Goal: Information Seeking & Learning: Learn about a topic

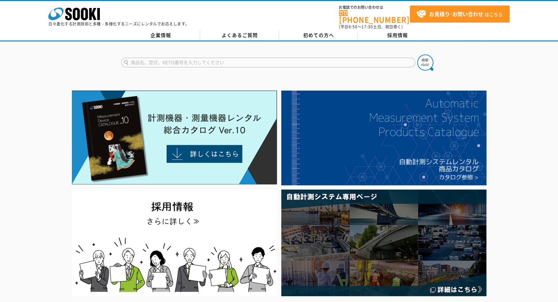
click at [299, 58] on input "text" at bounding box center [268, 63] width 294 height 10
type input "サインロイド"
click at [429, 58] on img at bounding box center [425, 62] width 16 height 16
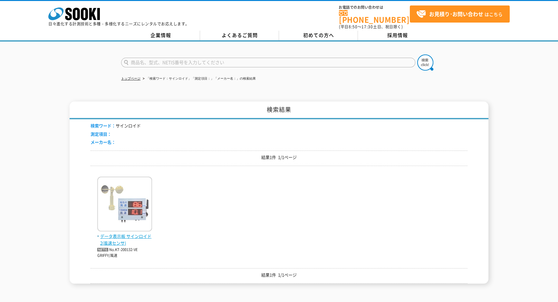
click at [115, 238] on span "データ表示板 サインロイド2(風速センサ)" at bounding box center [124, 240] width 55 height 14
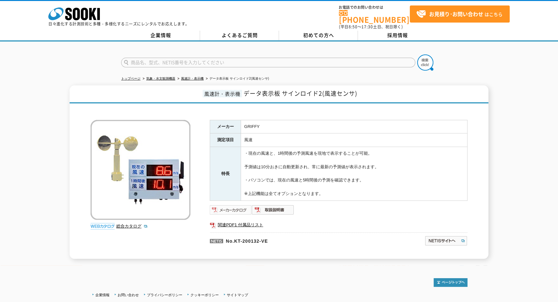
click at [223, 205] on img at bounding box center [231, 210] width 42 height 10
click at [227, 205] on img at bounding box center [231, 210] width 42 height 10
drag, startPoint x: 183, startPoint y: 57, endPoint x: 187, endPoint y: 60, distance: 4.8
click at [183, 58] on input "text" at bounding box center [268, 63] width 294 height 10
type input "おんどロイド"
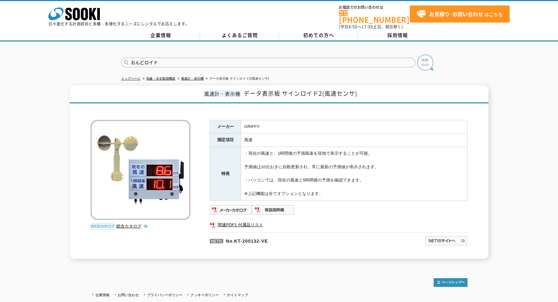
click at [421, 58] on img at bounding box center [425, 62] width 16 height 16
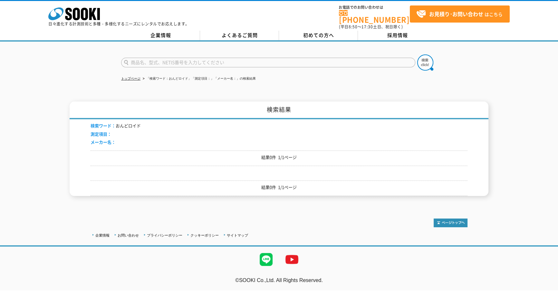
click at [148, 119] on div "検索ワード： おんどロイド 測定項目： メーカー名：" at bounding box center [279, 134] width 377 height 31
click at [158, 58] on input "text" at bounding box center [268, 63] width 294 height 10
type input "おんどﾛｲﾄﾞ"
click at [417, 54] on button at bounding box center [425, 62] width 16 height 16
click at [159, 58] on input "text" at bounding box center [268, 63] width 294 height 10
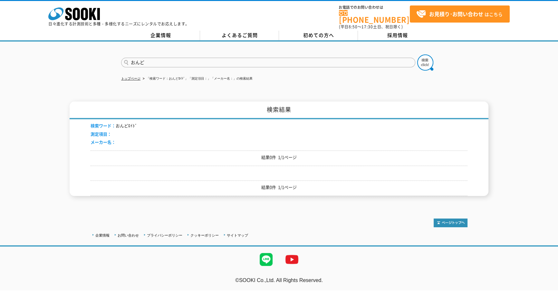
type input "おんど"
click at [417, 54] on button at bounding box center [425, 62] width 16 height 16
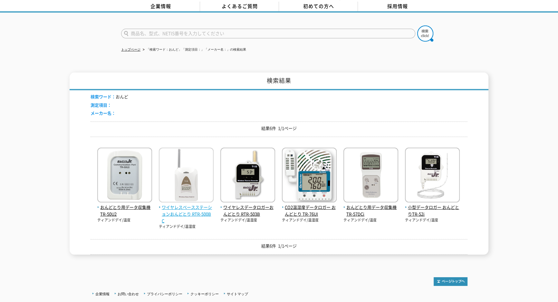
scroll to position [72, 0]
